Goal: Navigation & Orientation: Find specific page/section

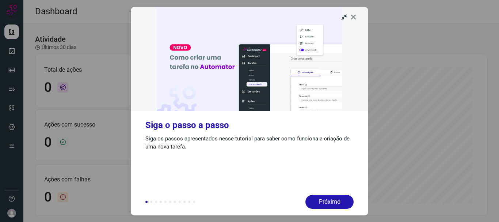
click at [355, 16] on icon at bounding box center [353, 16] width 7 height 7
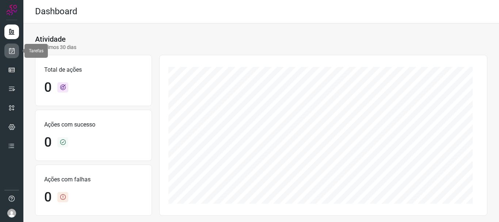
click at [11, 49] on icon at bounding box center [12, 50] width 8 height 7
